Goal: Transaction & Acquisition: Purchase product/service

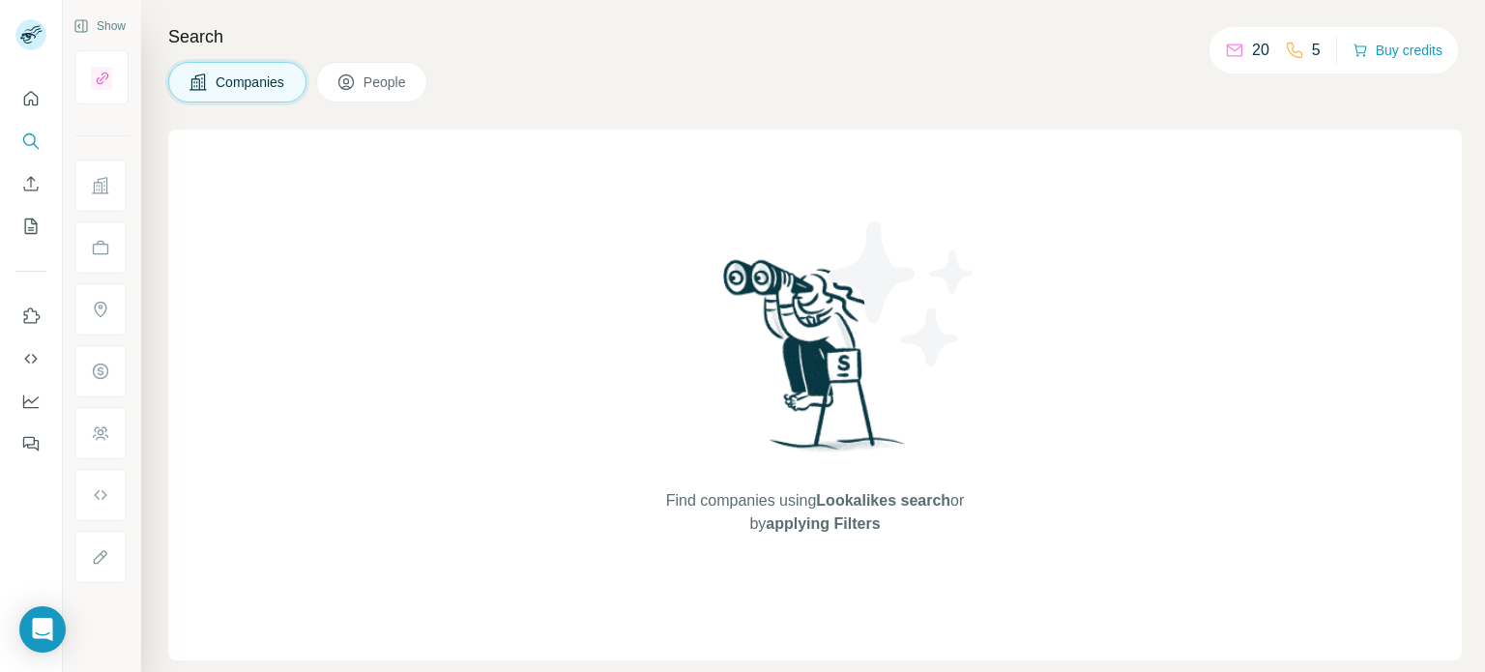
drag, startPoint x: 37, startPoint y: 492, endPoint x: 34, endPoint y: 504, distance: 12.0
click at [36, 492] on div at bounding box center [31, 336] width 63 height 672
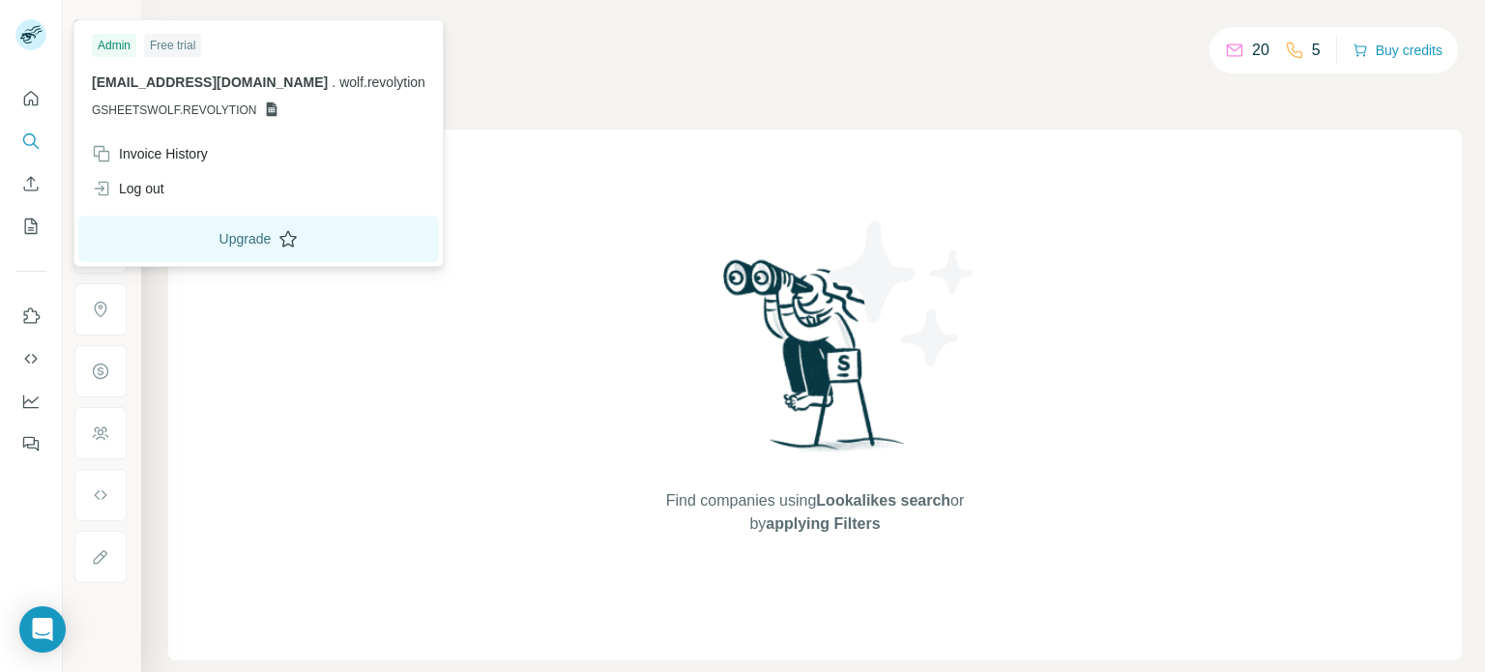
click at [201, 255] on button "Upgrade" at bounding box center [258, 239] width 361 height 46
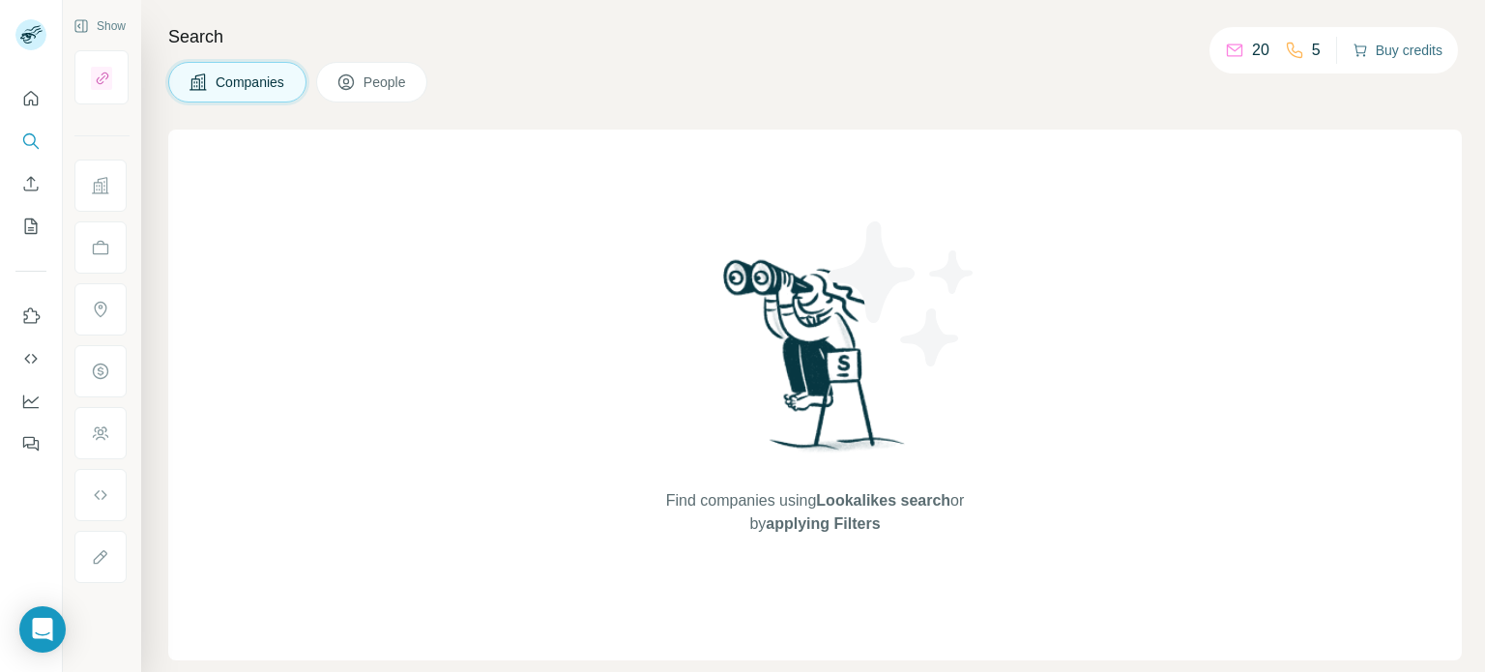
click at [1397, 53] on button "Buy credits" at bounding box center [1398, 50] width 90 height 27
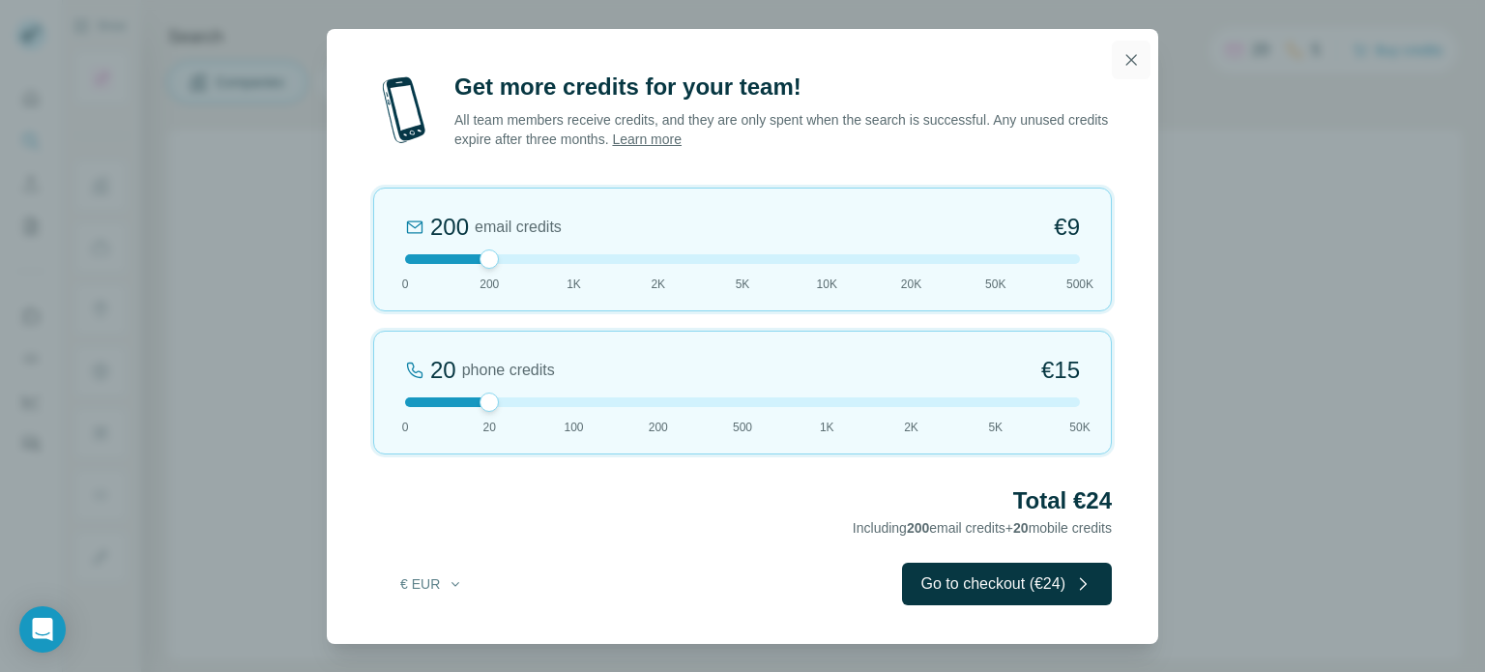
click at [1125, 61] on icon "button" at bounding box center [1131, 59] width 19 height 19
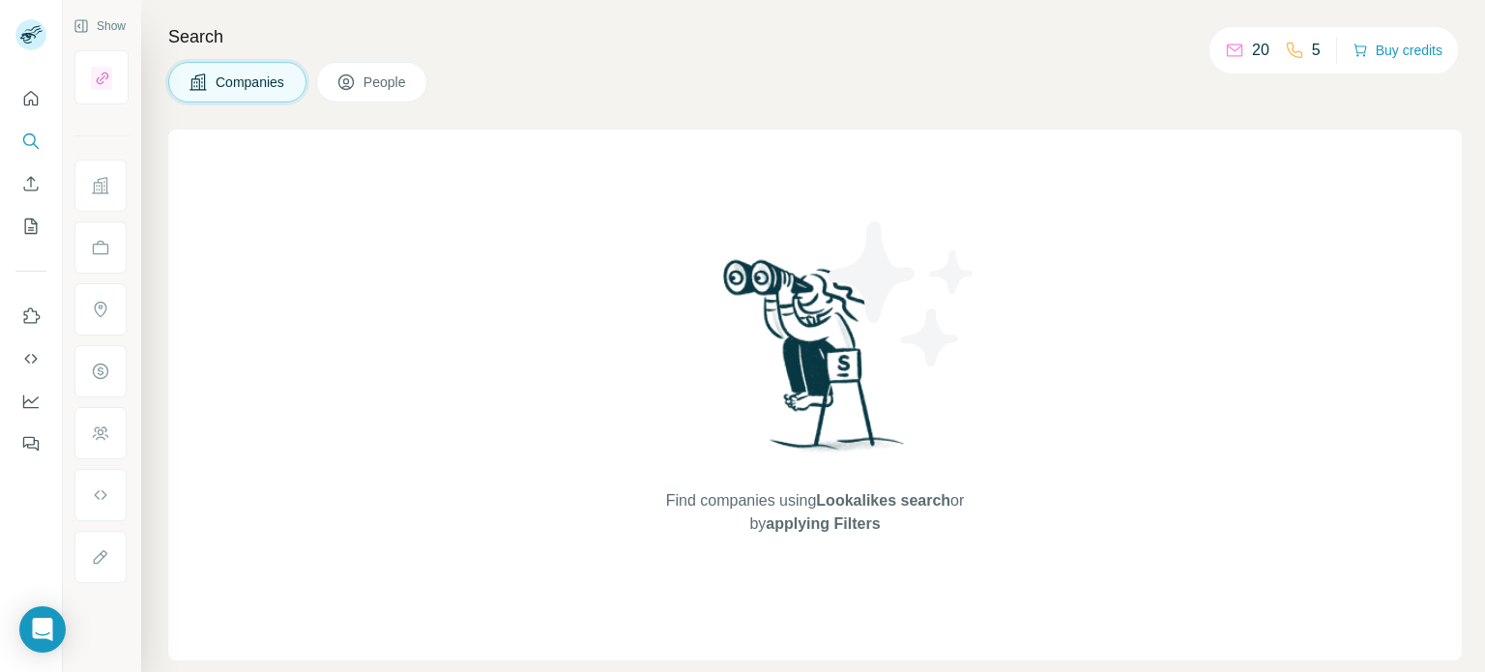
click at [401, 84] on span "People" at bounding box center [386, 82] width 44 height 19
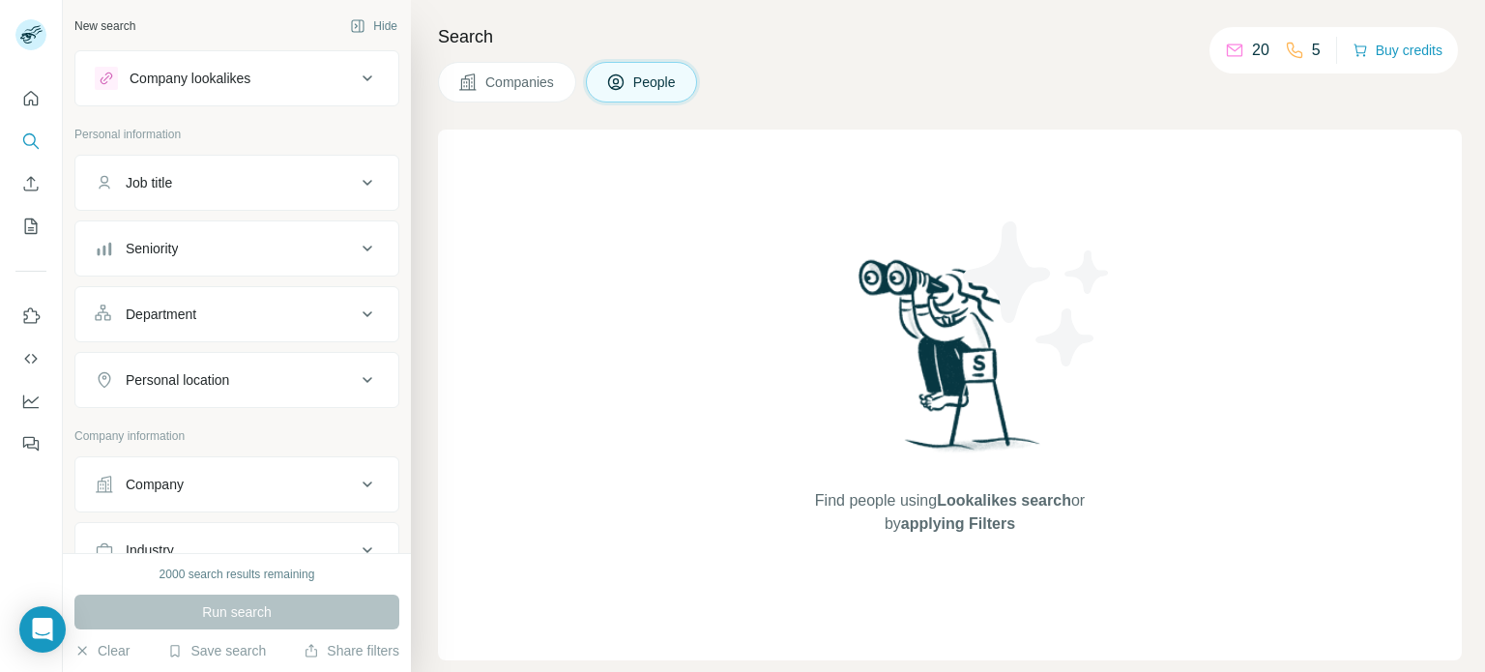
scroll to position [402, 0]
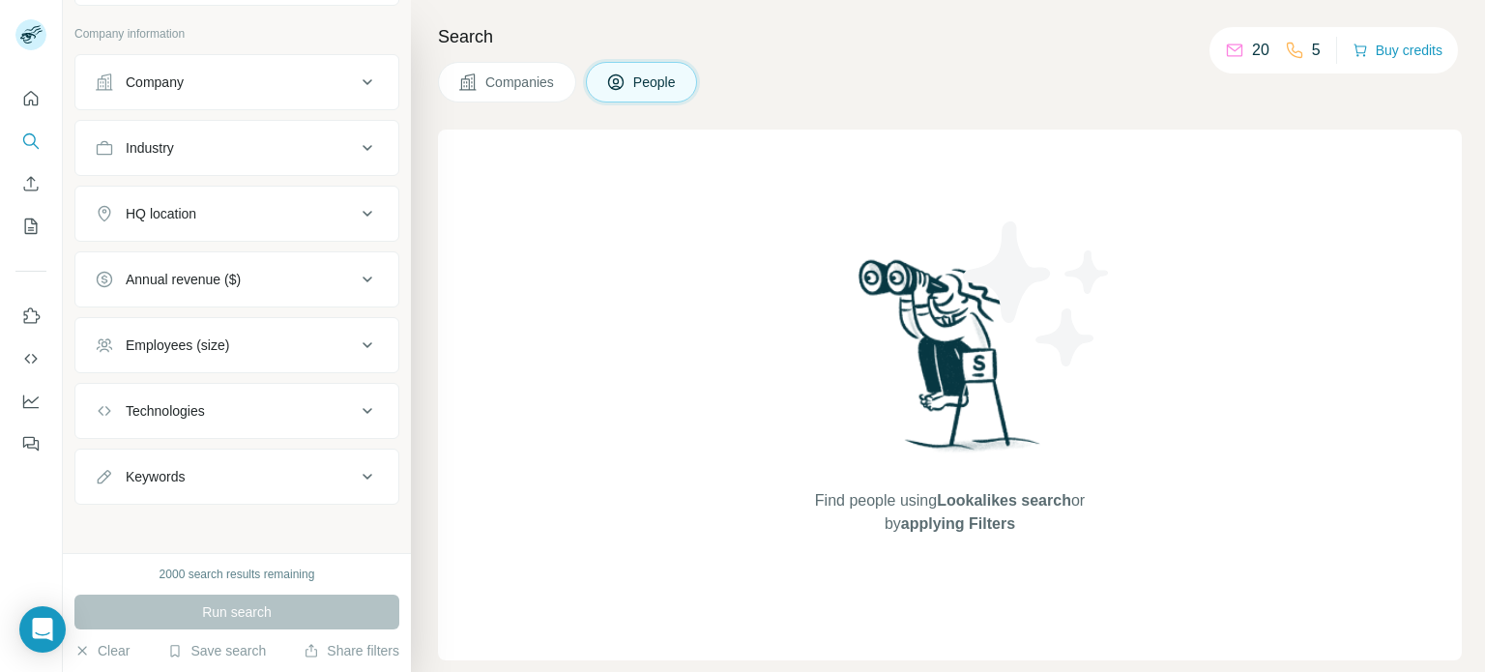
click at [212, 274] on div "Annual revenue ($)" at bounding box center [183, 279] width 115 height 19
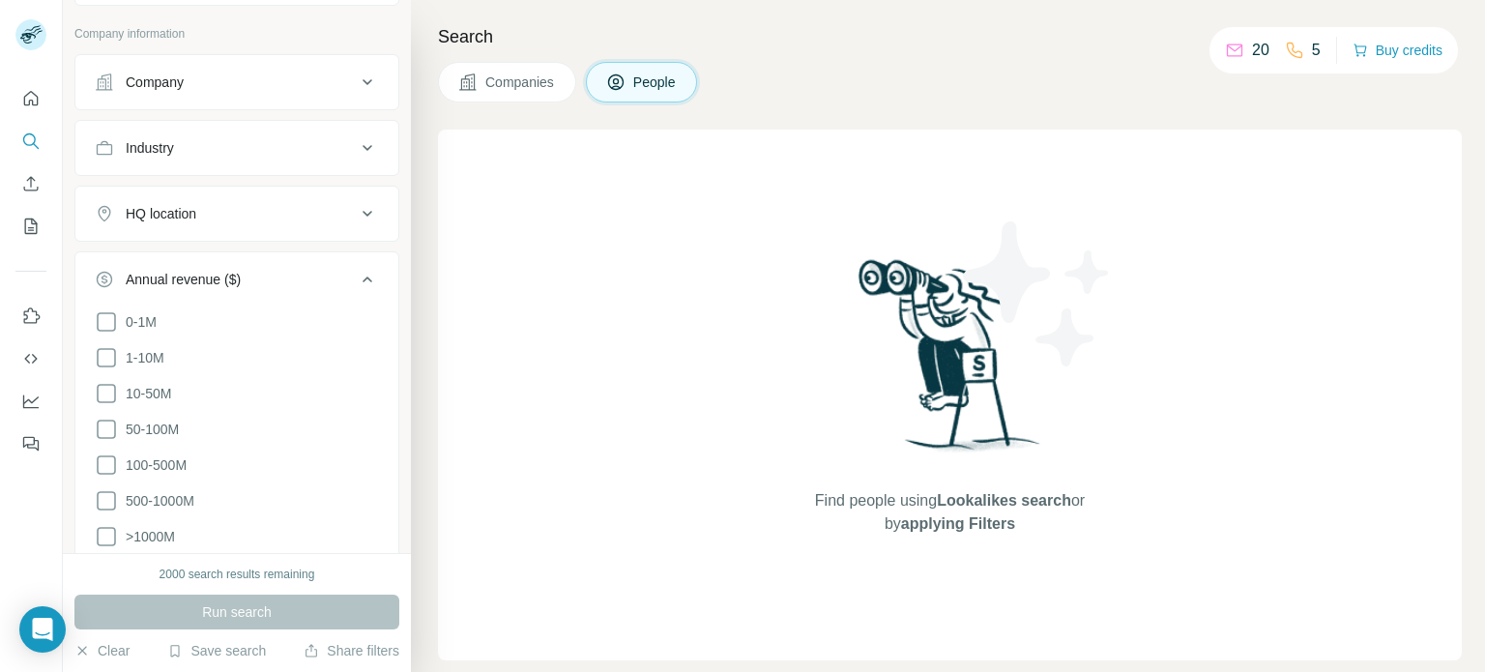
click at [145, 277] on div "Annual revenue ($)" at bounding box center [183, 279] width 115 height 19
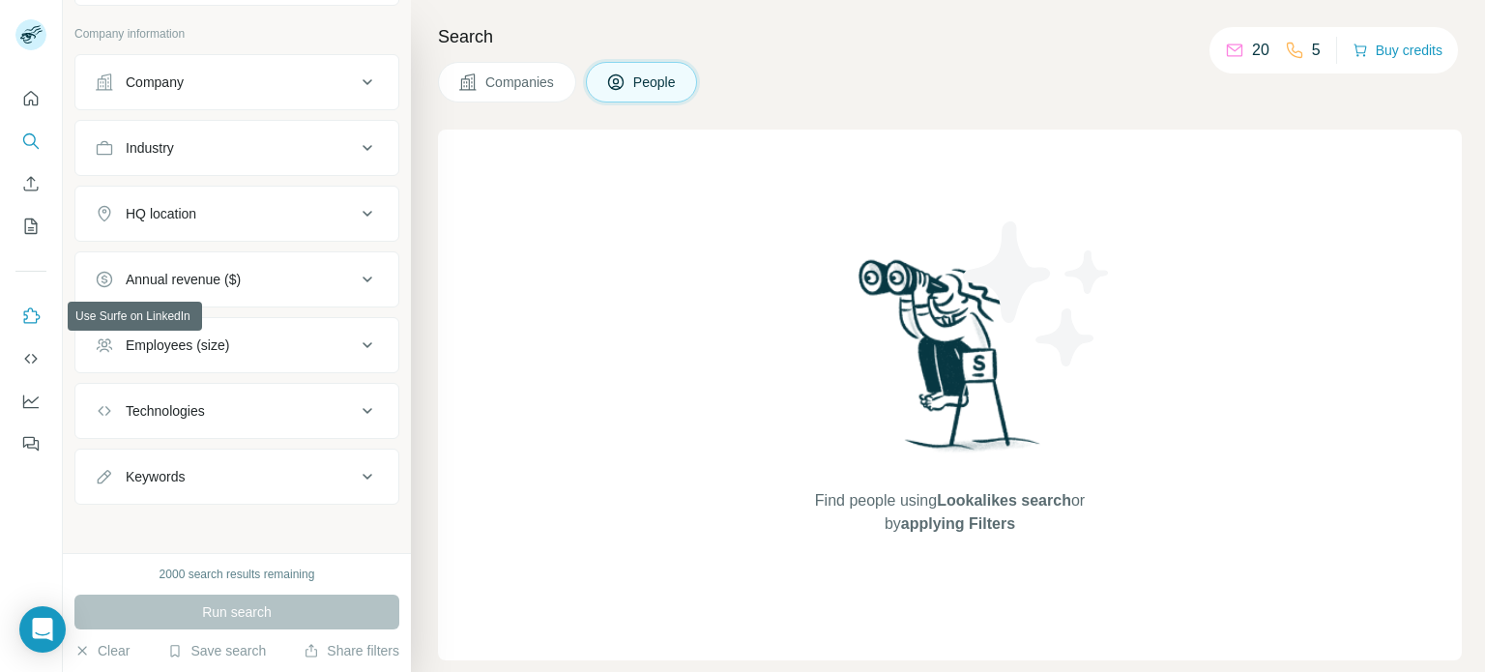
click at [14, 305] on div at bounding box center [31, 266] width 62 height 392
click at [44, 317] on button "Use Surfe on LinkedIn" at bounding box center [30, 316] width 31 height 35
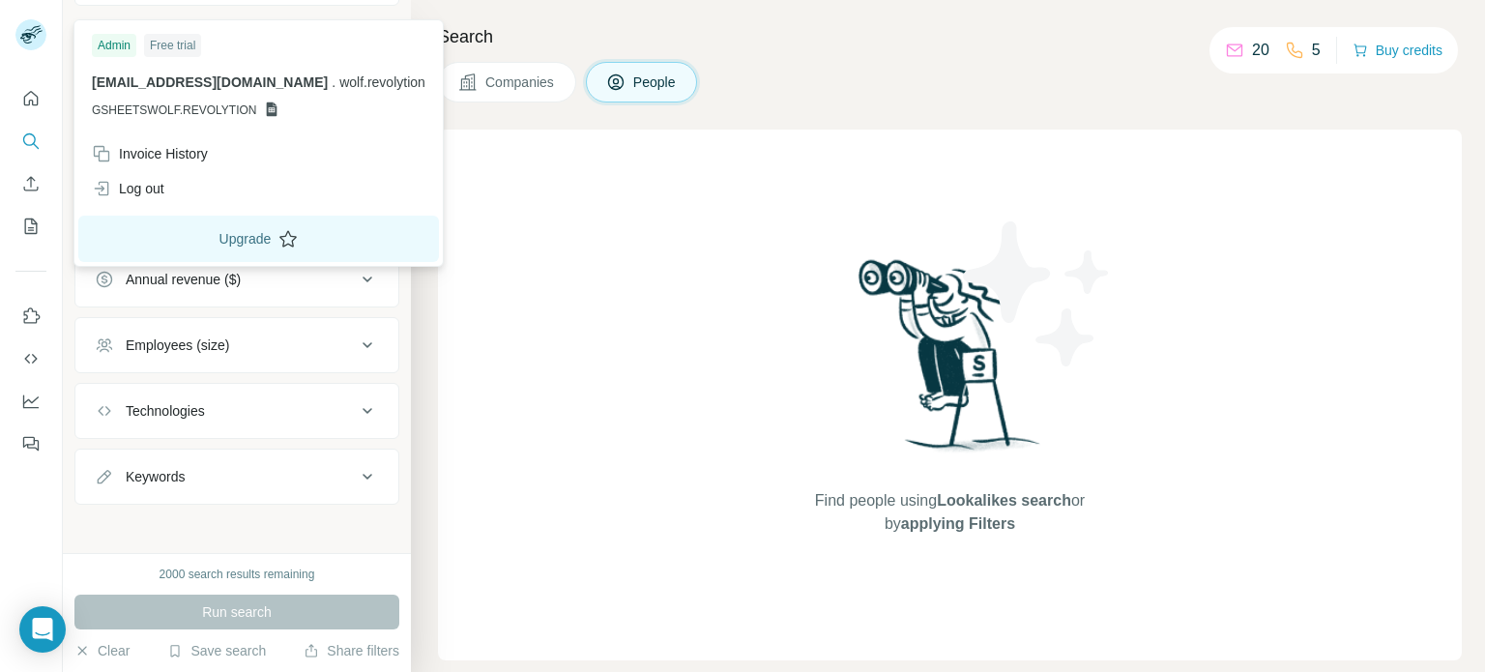
click at [143, 233] on button "Upgrade" at bounding box center [258, 239] width 361 height 46
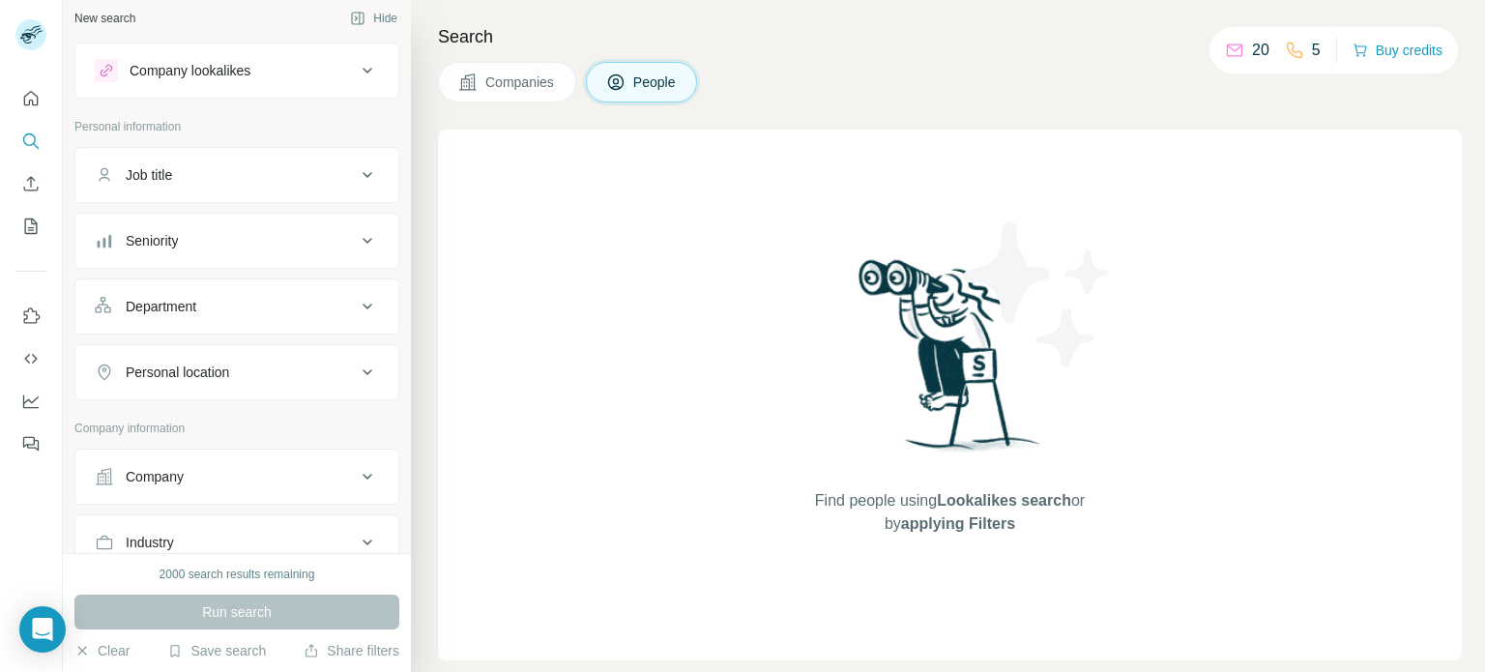
scroll to position [0, 0]
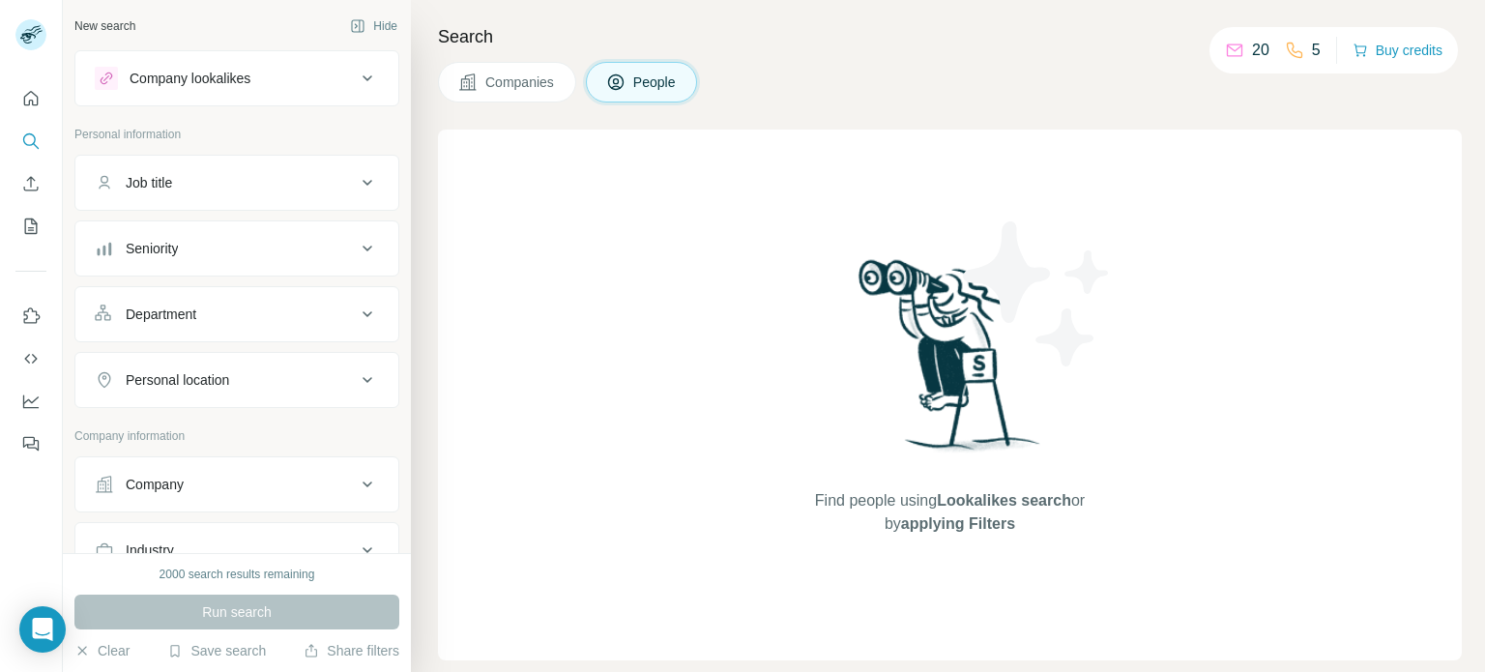
click at [322, 86] on div "Company lookalikes" at bounding box center [225, 78] width 261 height 23
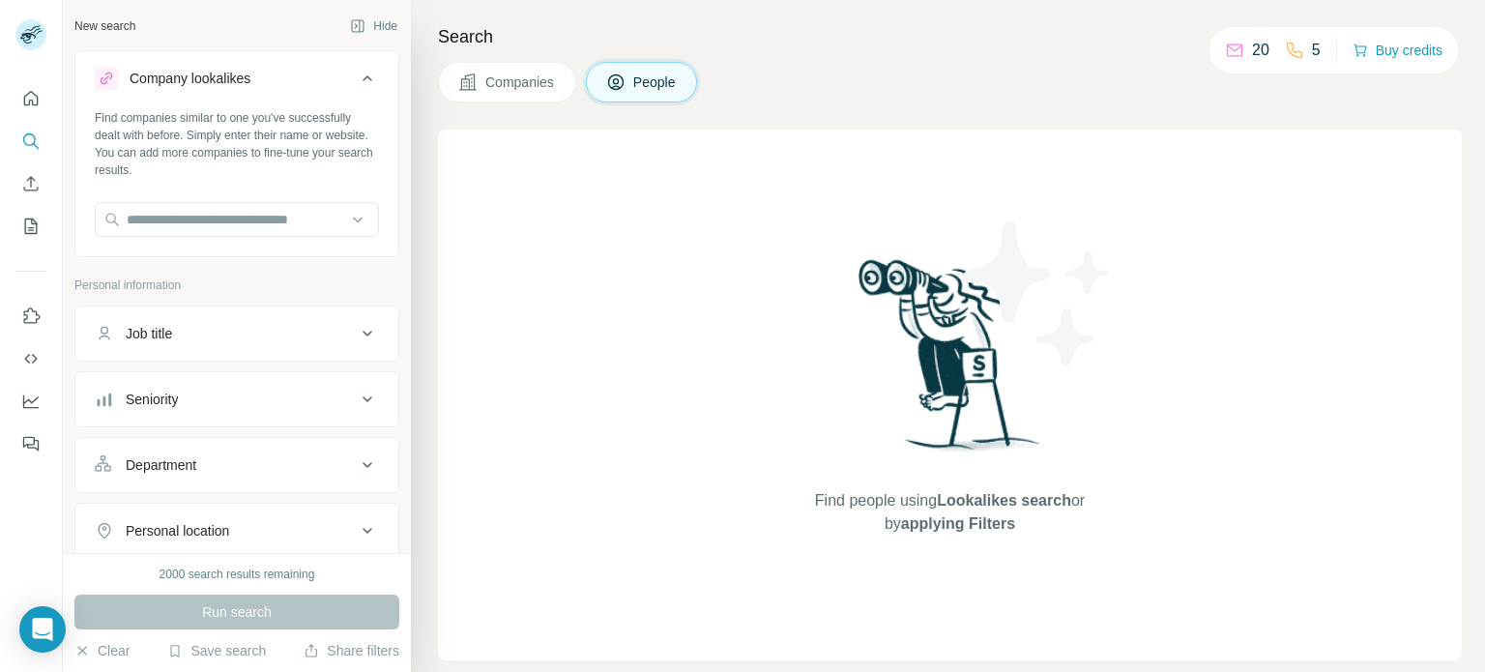
click at [322, 89] on div "Company lookalikes" at bounding box center [225, 78] width 261 height 23
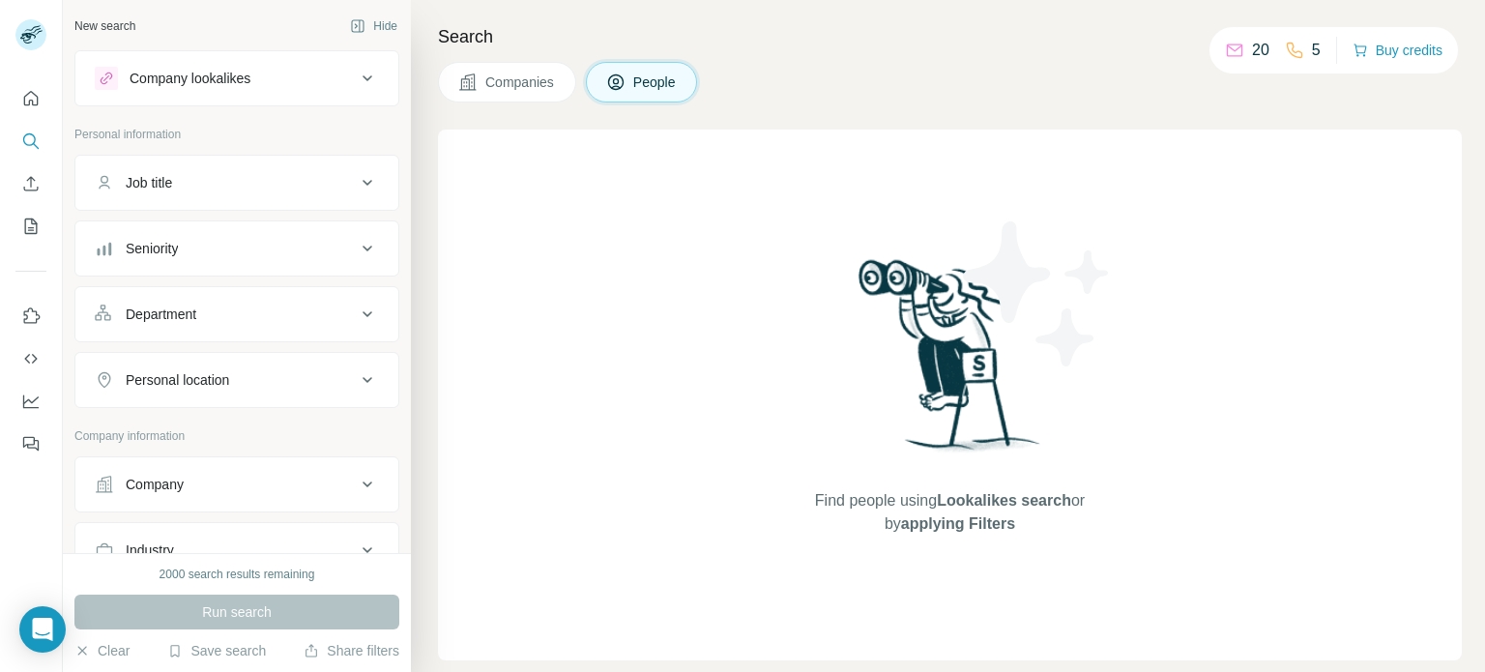
scroll to position [387, 0]
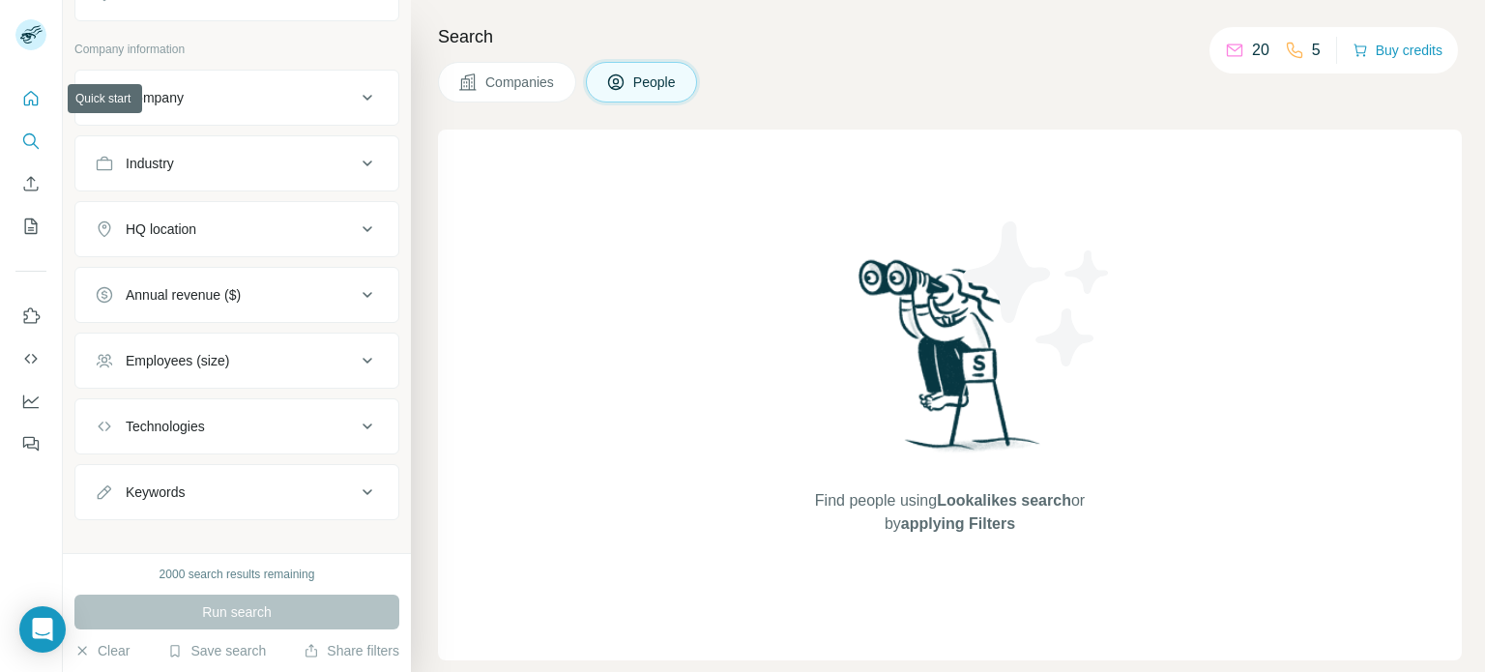
click at [39, 101] on icon "Quick start" at bounding box center [30, 98] width 19 height 19
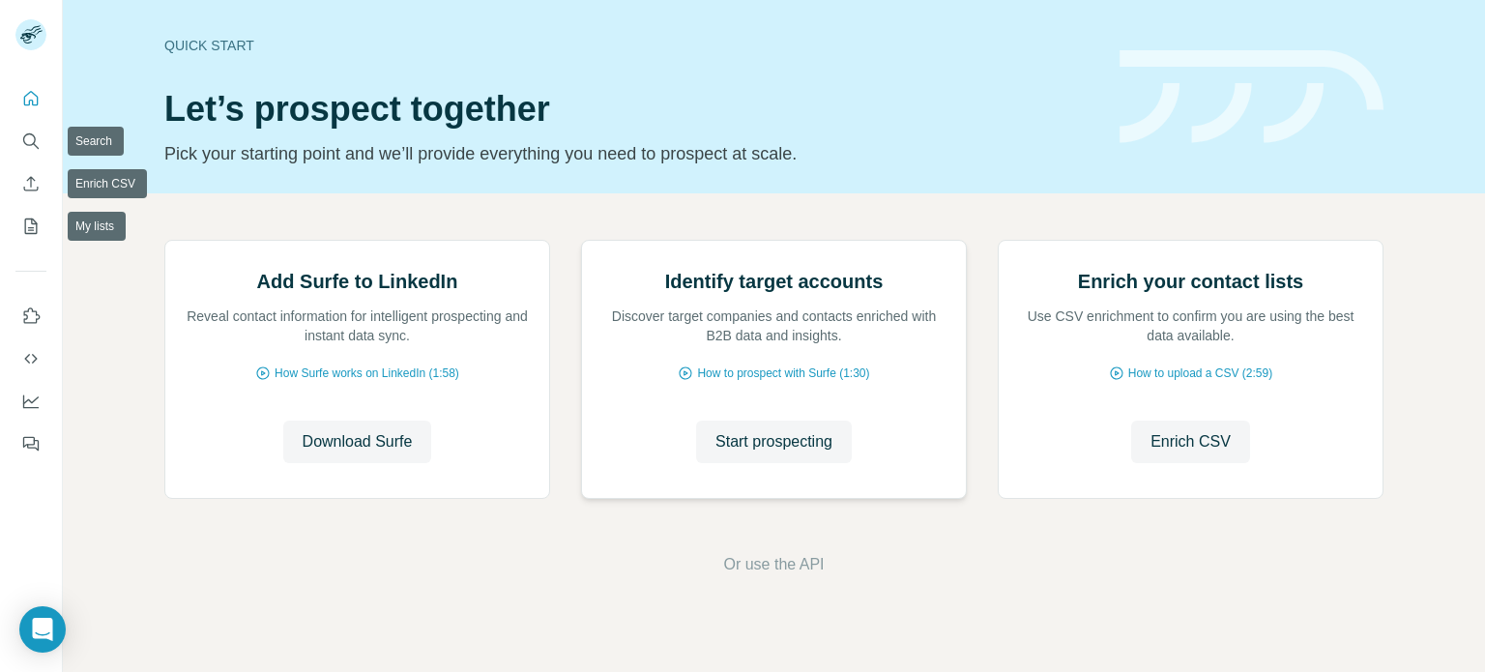
scroll to position [162, 0]
click at [323, 453] on span "Download Surfe" at bounding box center [358, 441] width 110 height 23
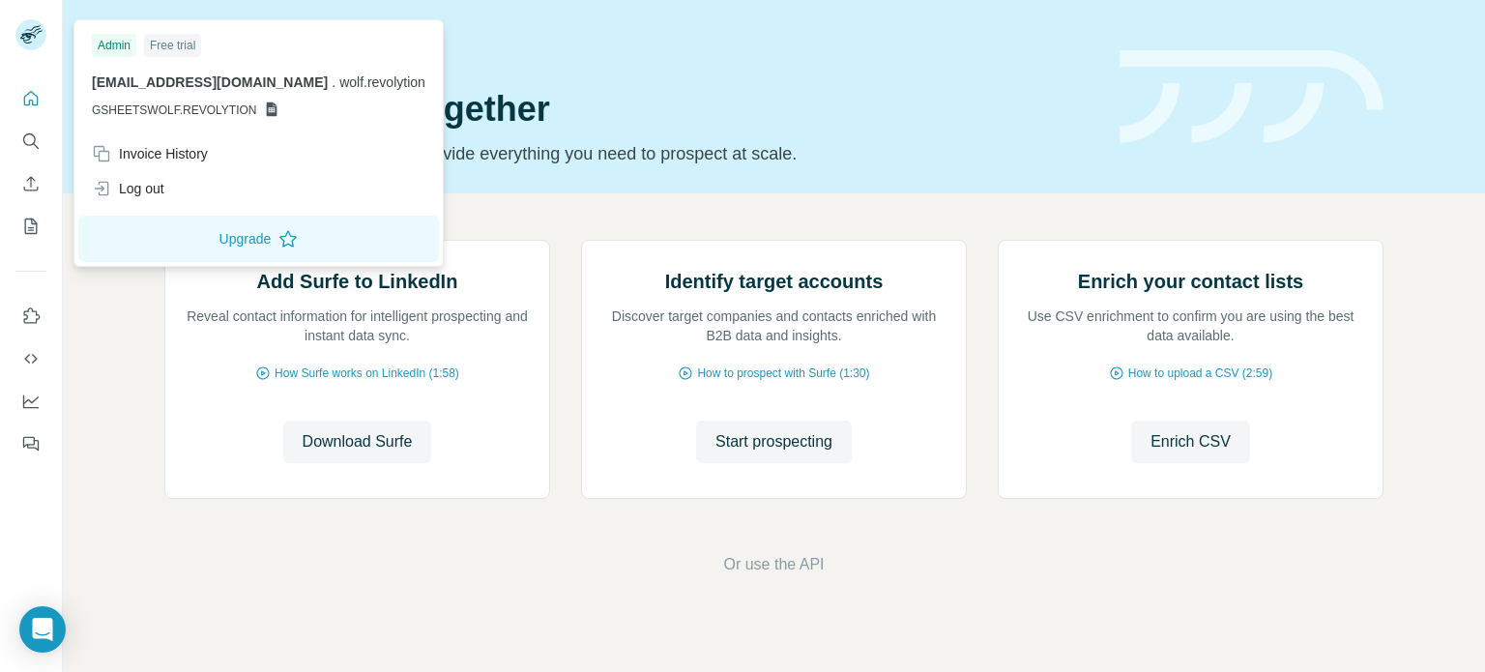
click at [27, 31] on g at bounding box center [30, 34] width 31 height 31
click at [34, 102] on icon "Quick start" at bounding box center [30, 98] width 19 height 19
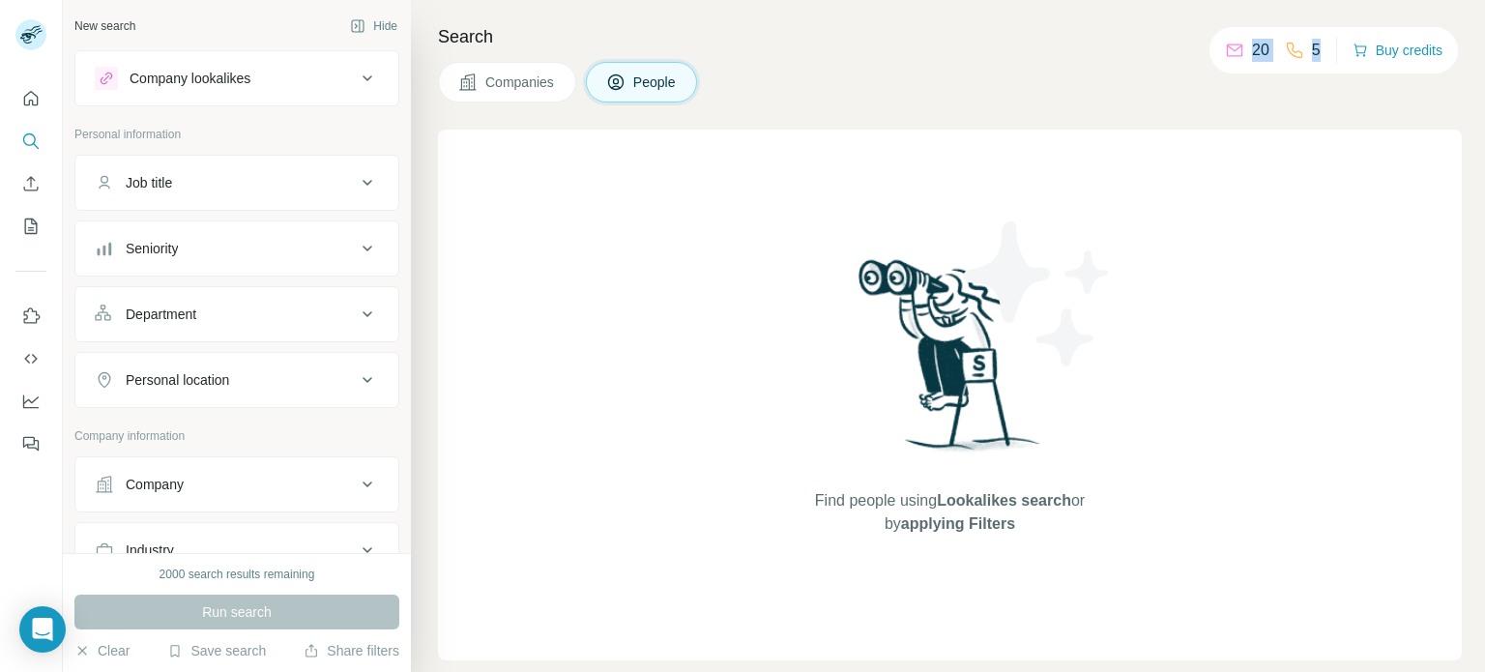
click at [1323, 49] on div "20 5 Buy credits" at bounding box center [1334, 50] width 248 height 46
drag, startPoint x: 1252, startPoint y: 45, endPoint x: 1264, endPoint y: 54, distance: 14.5
click at [1264, 54] on div "20 5" at bounding box center [1273, 50] width 96 height 27
click at [192, 576] on div "2000 search results remaining" at bounding box center [238, 574] width 156 height 17
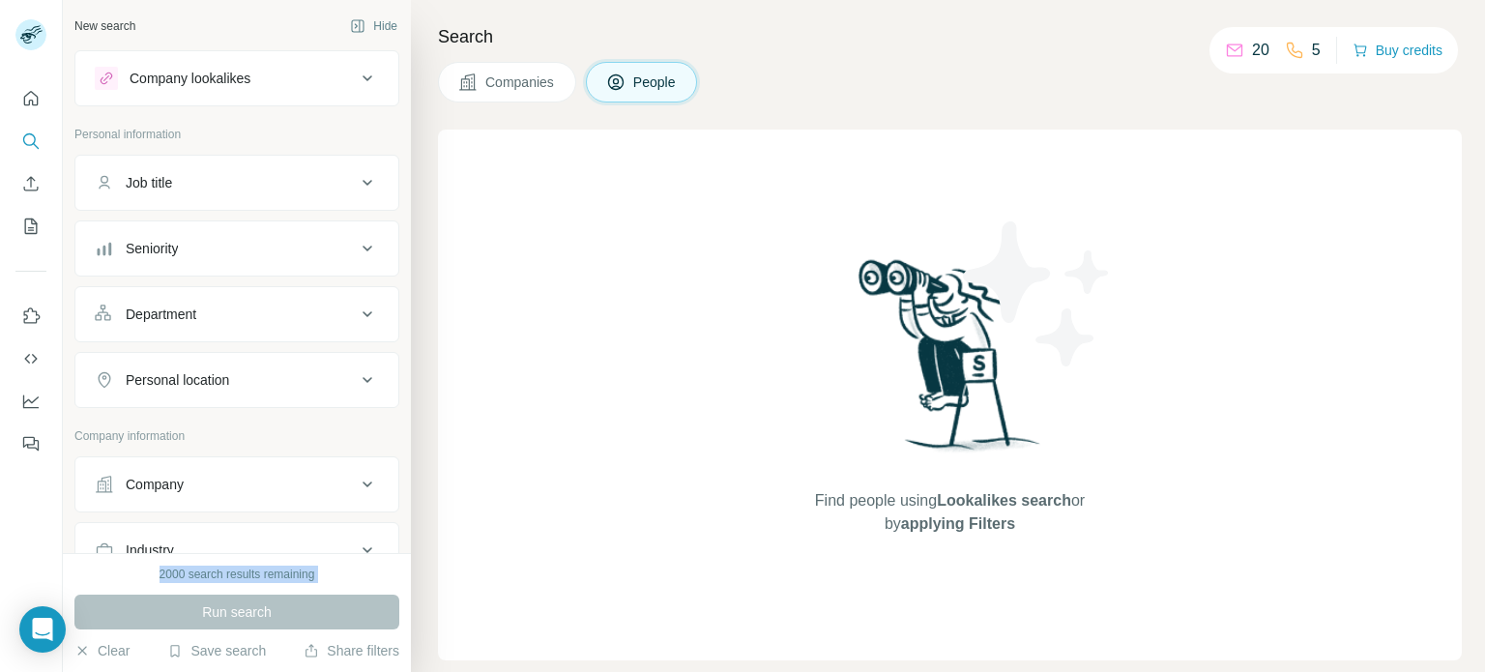
click at [192, 576] on div "2000 search results remaining" at bounding box center [238, 574] width 156 height 17
click at [164, 578] on div "2000 search results remaining" at bounding box center [238, 574] width 156 height 17
click at [164, 579] on div "2000 search results remaining" at bounding box center [238, 574] width 156 height 17
click at [164, 580] on div "2000 search results remaining" at bounding box center [238, 574] width 156 height 17
click at [165, 582] on div "2000 search results remaining" at bounding box center [238, 574] width 156 height 17
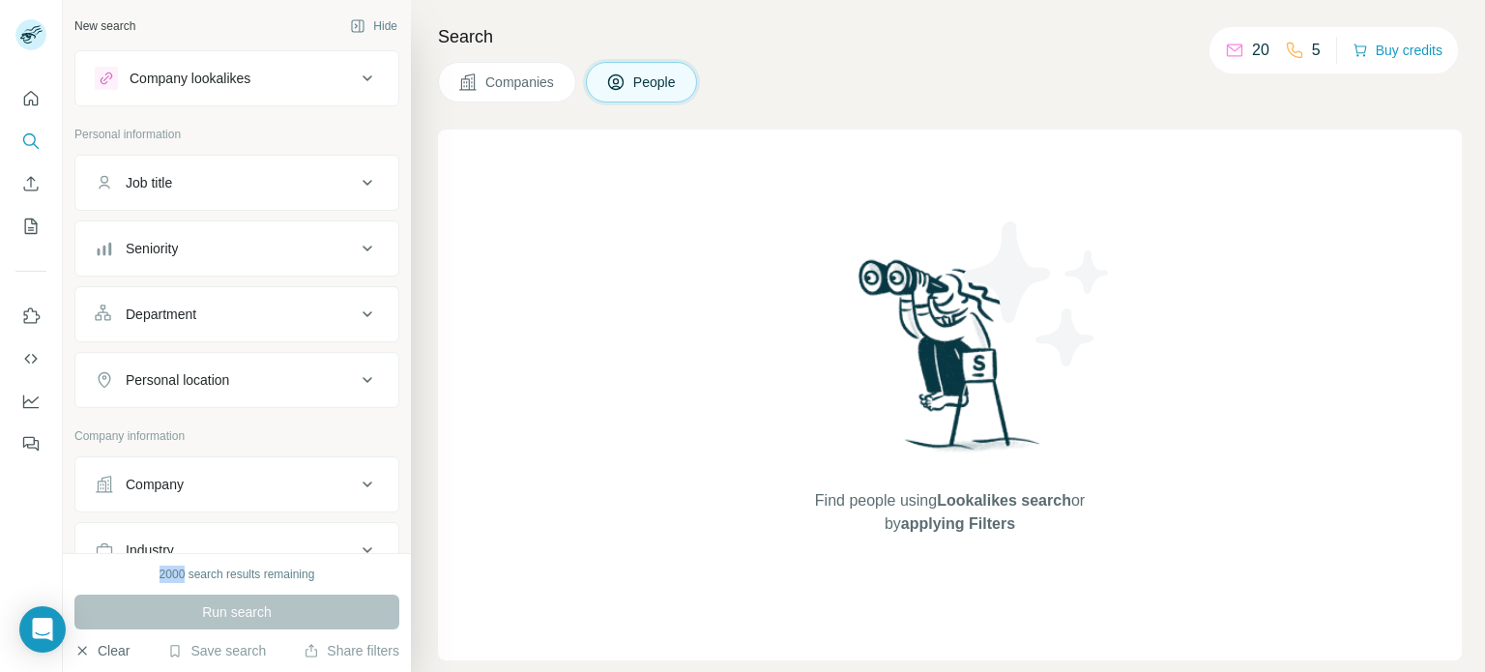
click at [127, 657] on button "Clear" at bounding box center [101, 650] width 55 height 19
click at [85, 654] on icon "button" at bounding box center [82, 650] width 9 height 9
